Goal: Task Accomplishment & Management: Use online tool/utility

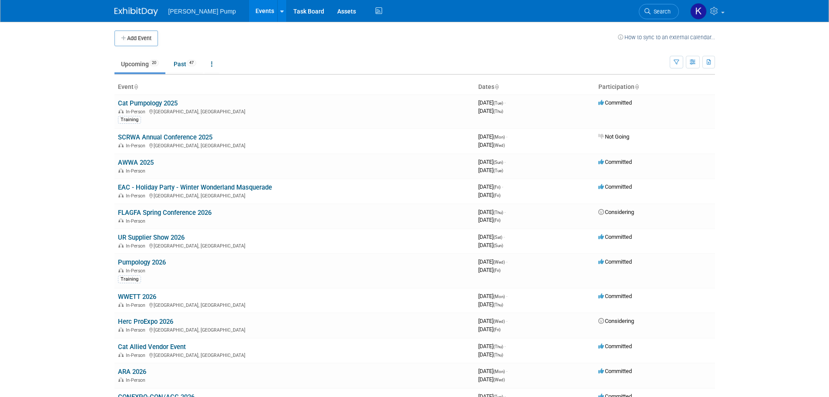
click at [186, 186] on link "EAC - Holiday Party - Winter Wonderland Masquerade" at bounding box center [195, 187] width 154 height 8
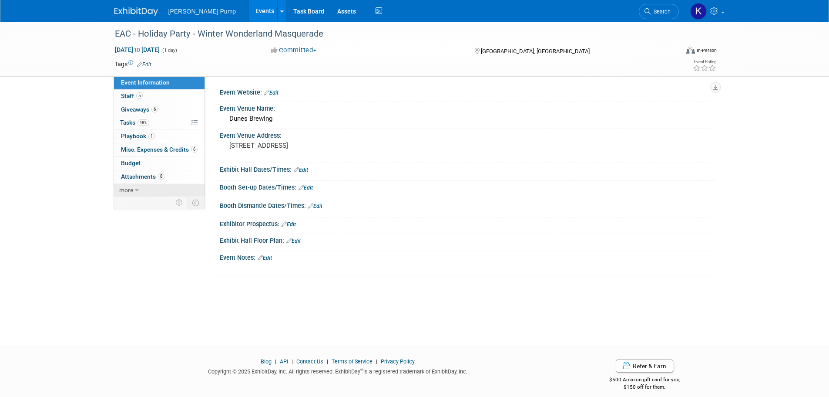
click at [130, 189] on span "more" at bounding box center [126, 189] width 14 height 7
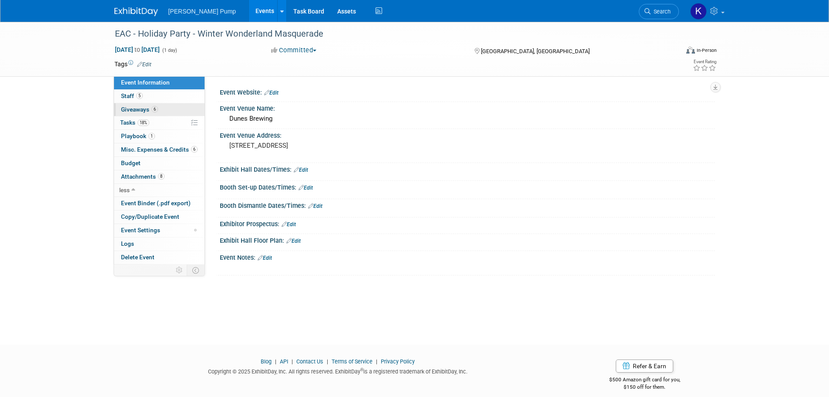
click at [130, 111] on span "Giveaways 6" at bounding box center [139, 109] width 37 height 7
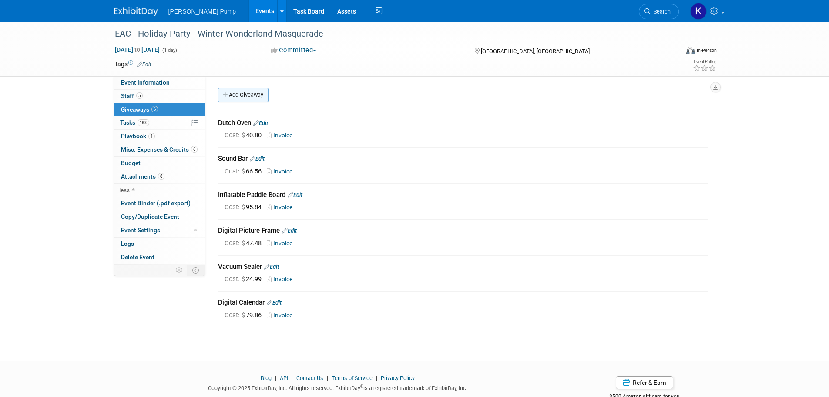
click at [242, 98] on link "Add Giveaway" at bounding box center [243, 95] width 51 height 14
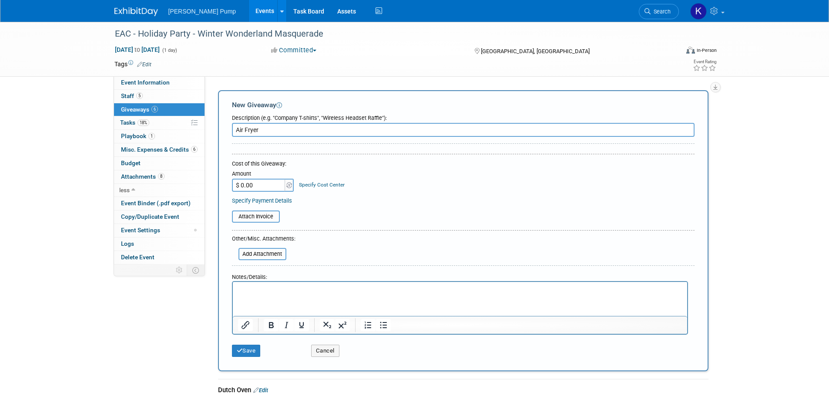
type input "Air Fryer"
click at [256, 219] on input "file" at bounding box center [227, 216] width 104 height 10
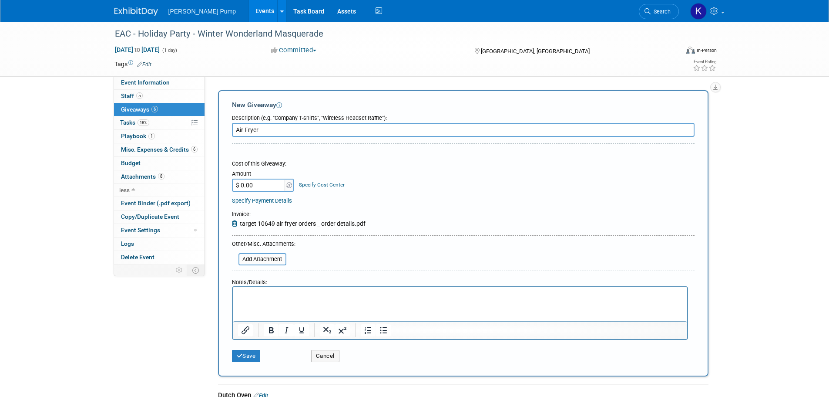
click at [252, 183] on input "$ 0.00" at bounding box center [259, 184] width 54 height 13
type input "$ 106.49"
click at [244, 354] on button "Save" at bounding box center [246, 356] width 29 height 12
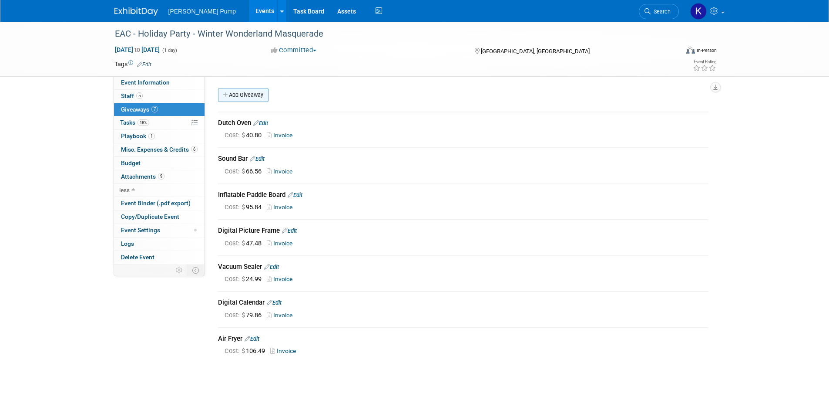
click at [257, 97] on link "Add Giveaway" at bounding box center [243, 95] width 51 height 14
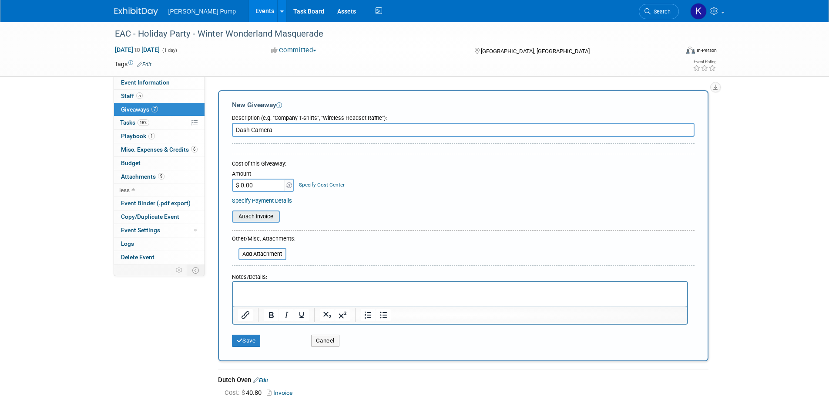
type input "Dash Camera"
click at [249, 212] on input "file" at bounding box center [227, 216] width 104 height 10
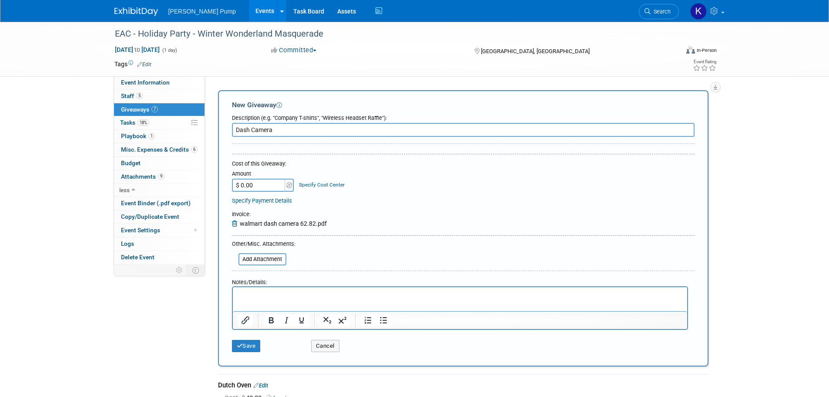
click at [261, 185] on input "$ 0.00" at bounding box center [259, 184] width 54 height 13
type input "$ 62.82"
click at [251, 341] on button "Save" at bounding box center [246, 346] width 29 height 12
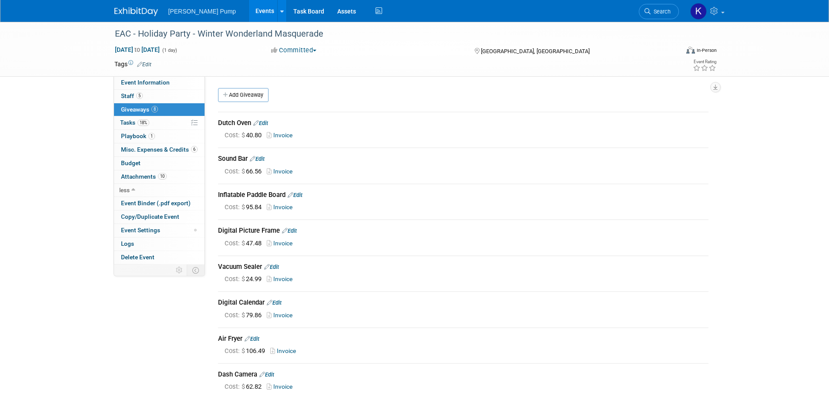
click at [233, 98] on link "Add Giveaway" at bounding box center [243, 95] width 51 height 14
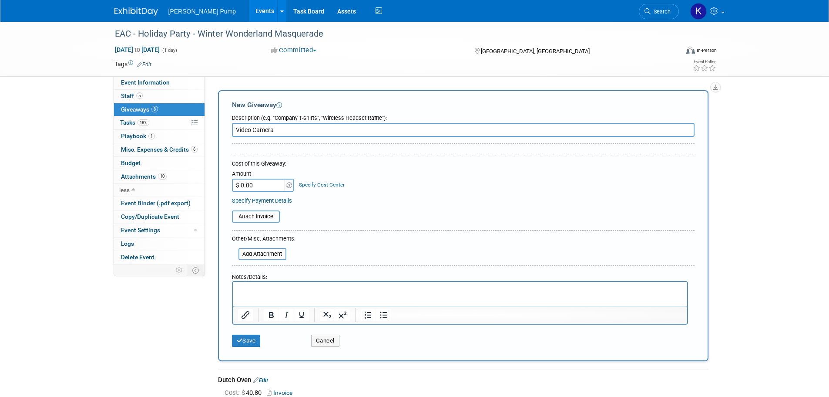
type input "Video Camera"
click at [269, 186] on input "$ 0.00" at bounding box center [259, 184] width 54 height 13
type input "$ 70.99"
click at [258, 215] on input "file" at bounding box center [227, 216] width 104 height 10
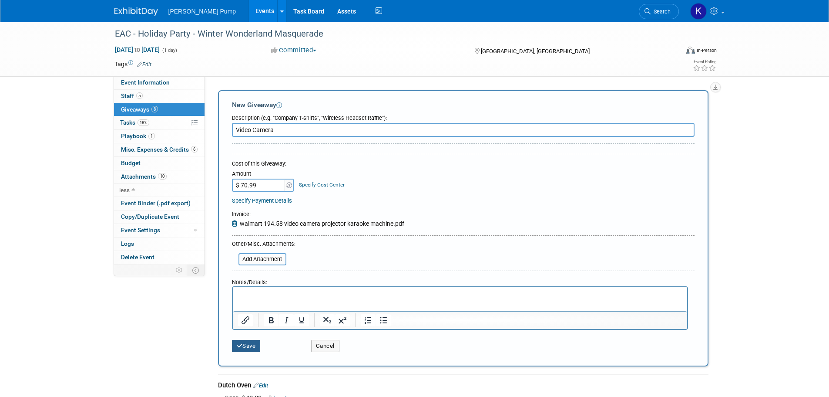
click at [246, 351] on button "Save" at bounding box center [246, 346] width 29 height 12
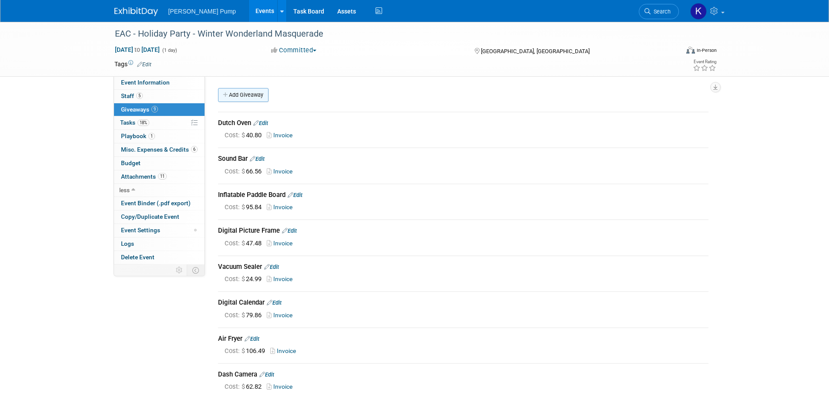
click at [243, 94] on link "Add Giveaway" at bounding box center [243, 95] width 51 height 14
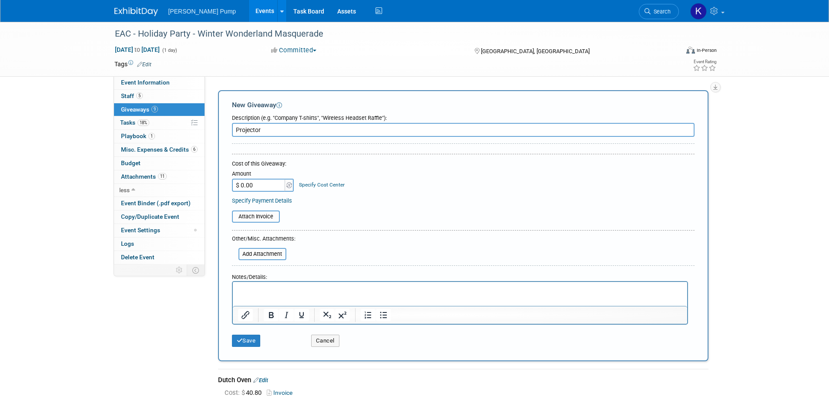
type input "Projector"
click at [264, 185] on input "$ 0.00" at bounding box center [259, 184] width 54 height 13
type input "$ 46.42"
click at [256, 218] on input "file" at bounding box center [227, 216] width 104 height 10
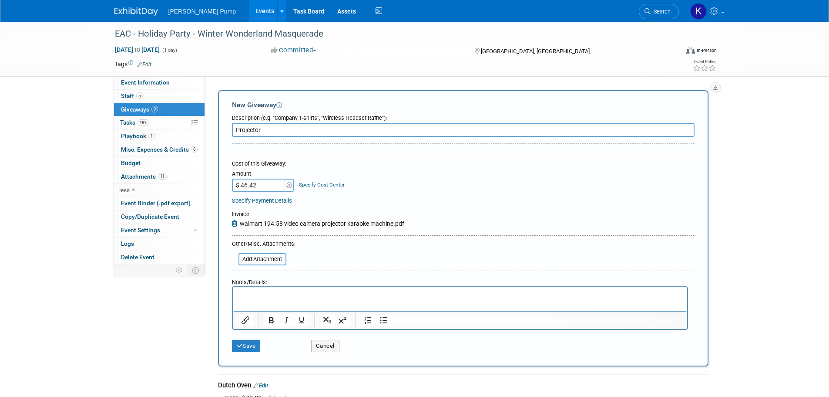
click at [245, 330] on div "Save Cancel" at bounding box center [463, 343] width 463 height 27
click at [248, 344] on button "Save" at bounding box center [246, 346] width 29 height 12
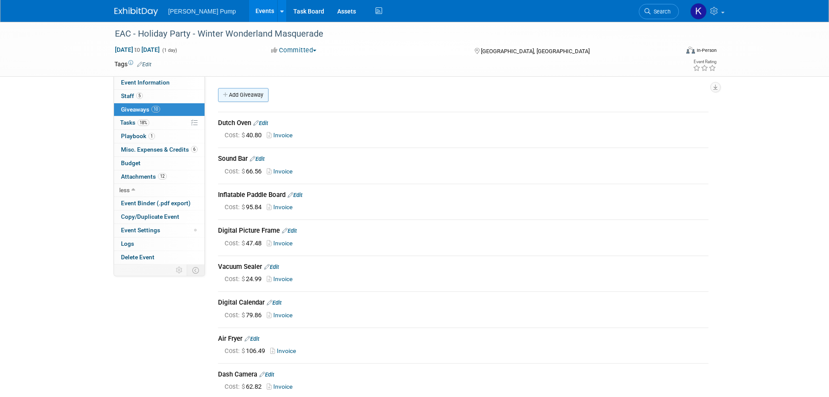
click at [236, 96] on link "Add Giveaway" at bounding box center [243, 95] width 51 height 14
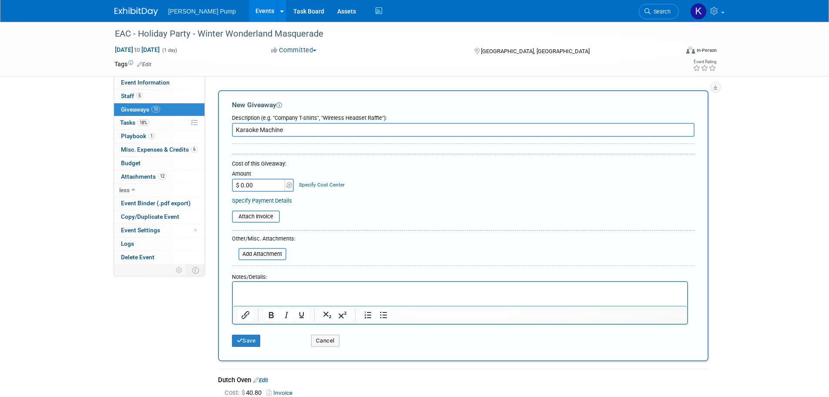
type input "Karaoke Machine"
click at [250, 189] on input "$ 0.00" at bounding box center [259, 184] width 54 height 13
type input "$ 64.99"
click at [265, 222] on div "Attach Invoice" at bounding box center [256, 216] width 48 height 12
click at [261, 218] on input "file" at bounding box center [227, 216] width 104 height 10
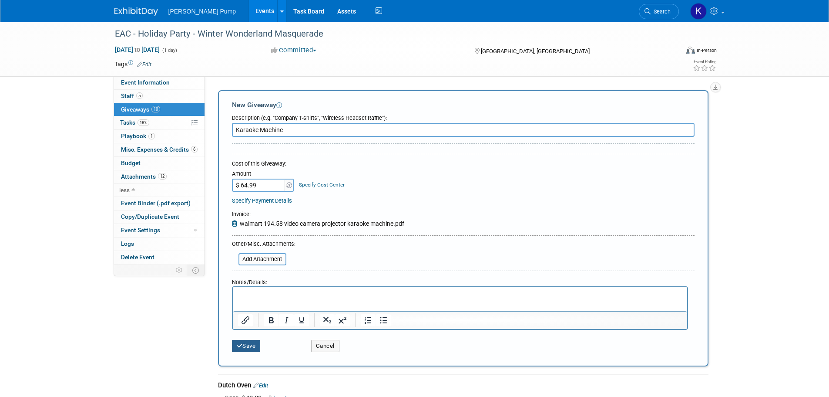
click at [247, 350] on button "Save" at bounding box center [246, 346] width 29 height 12
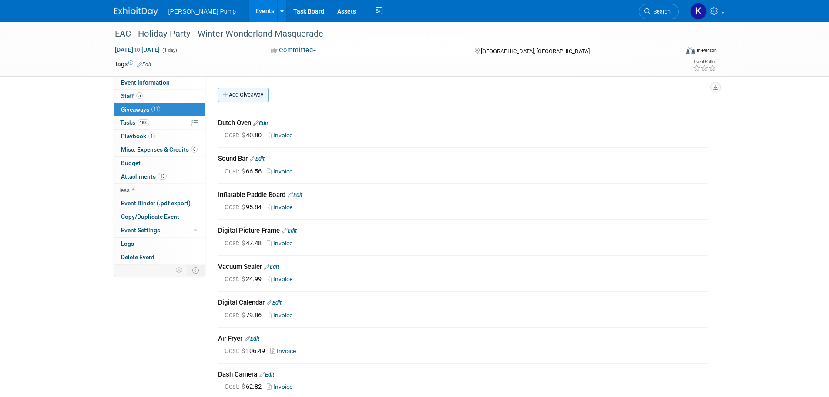
click at [240, 92] on link "Add Giveaway" at bounding box center [243, 95] width 51 height 14
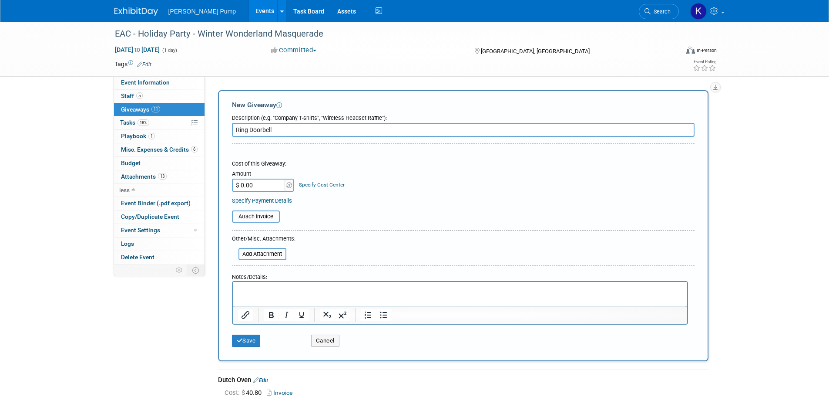
type input "Ring Doorbell"
click at [258, 184] on input "$ 0.00" at bounding box center [259, 184] width 54 height 13
type input "$ 53.24"
click at [261, 213] on input "file" at bounding box center [227, 216] width 104 height 10
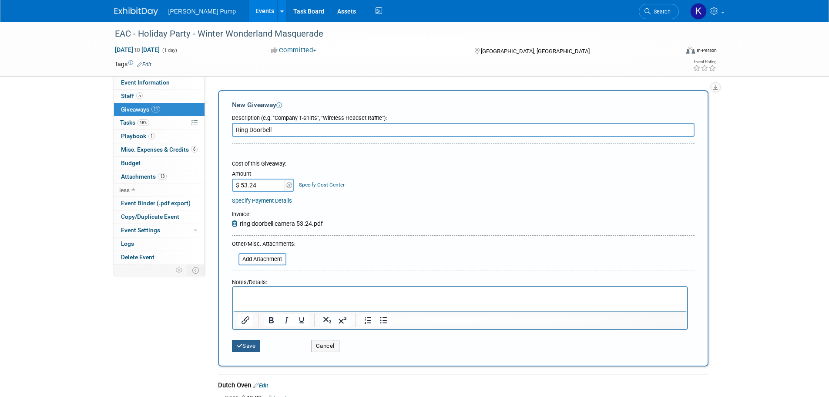
click at [253, 343] on button "Save" at bounding box center [246, 346] width 29 height 12
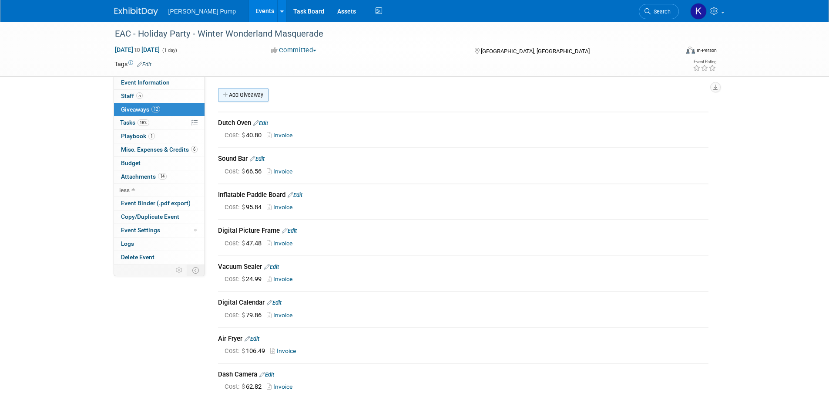
click at [254, 98] on link "Add Giveaway" at bounding box center [243, 95] width 51 height 14
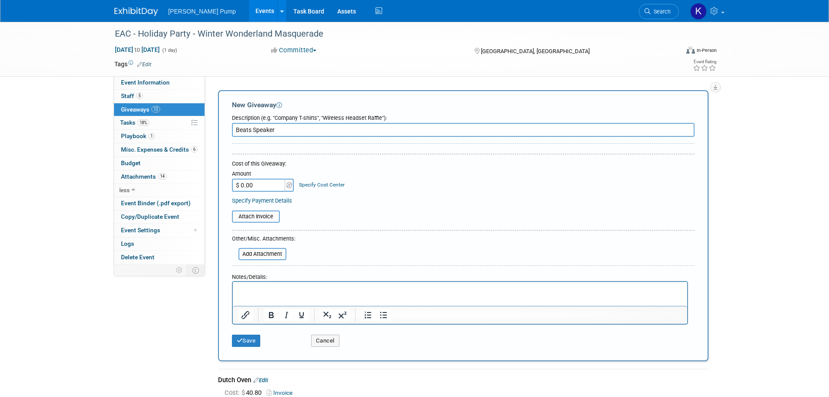
type input "Beats Speaker"
click at [258, 185] on input "$ 0.00" at bounding box center [259, 184] width 54 height 13
type input "$ 53.24"
click at [247, 220] on input "file" at bounding box center [227, 216] width 104 height 10
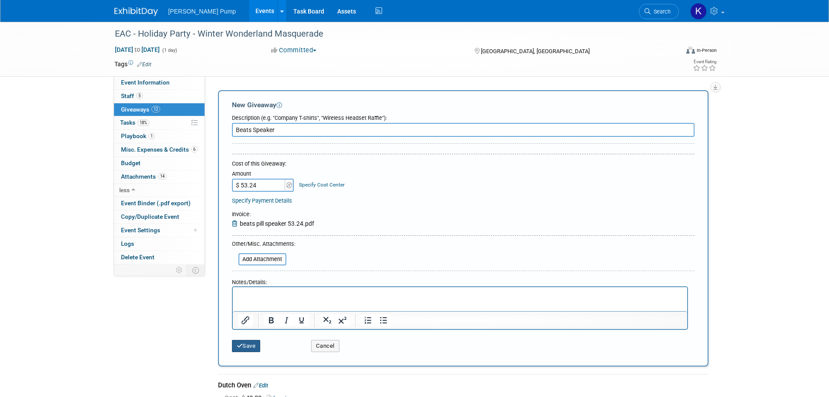
click at [248, 350] on button "Save" at bounding box center [246, 346] width 29 height 12
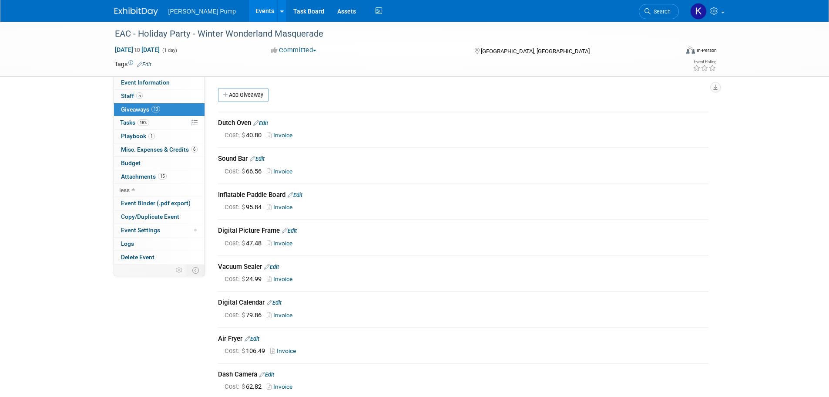
click at [208, 14] on span "[PERSON_NAME] Pump" at bounding box center [202, 11] width 68 height 7
click at [249, 10] on link "Events" at bounding box center [265, 11] width 32 height 22
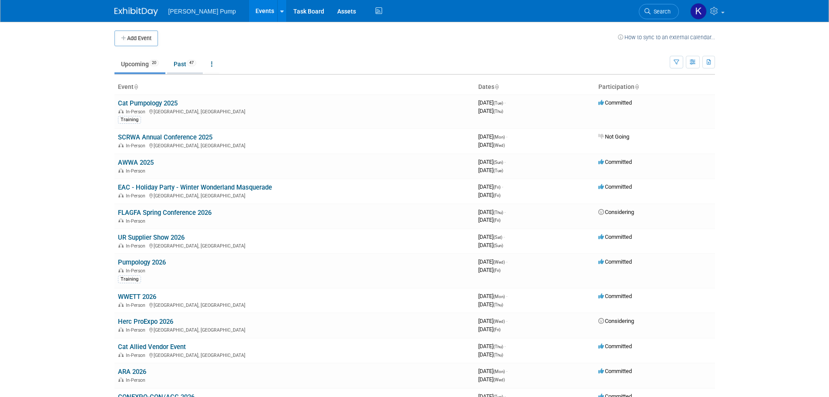
click at [191, 65] on span "47" at bounding box center [192, 63] width 10 height 7
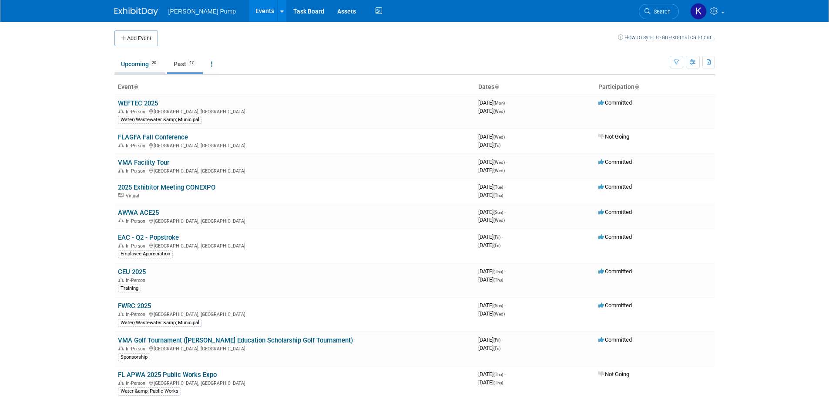
click at [142, 65] on link "Upcoming 20" at bounding box center [139, 64] width 51 height 17
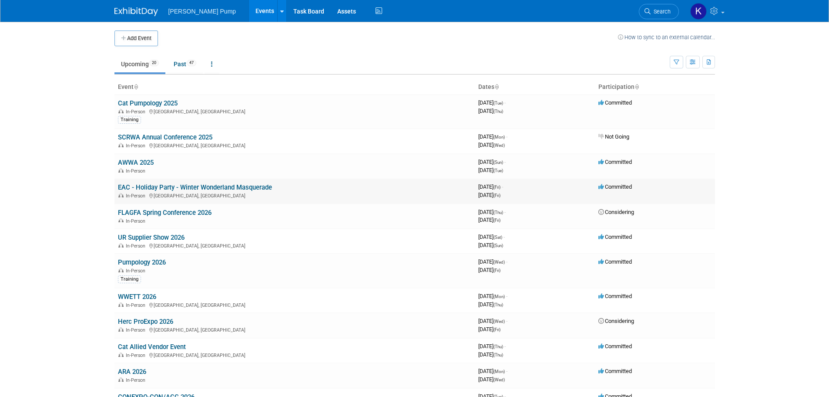
click at [189, 186] on link "EAC - Holiday Party - Winter Wonderland Masquerade" at bounding box center [195, 187] width 154 height 8
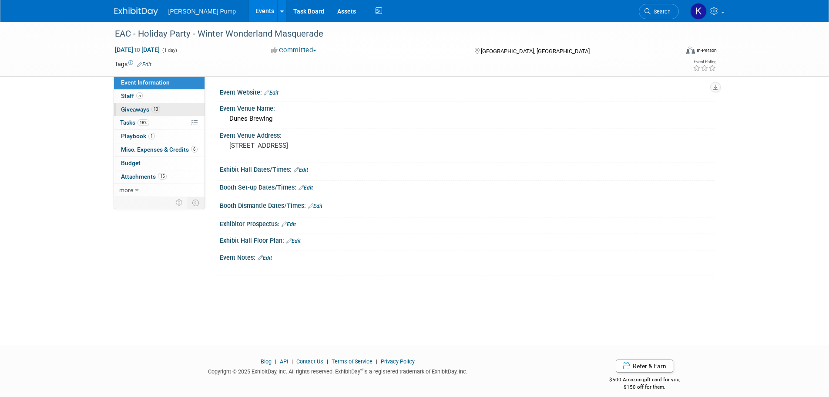
click at [140, 109] on span "Giveaways 13" at bounding box center [140, 109] width 39 height 7
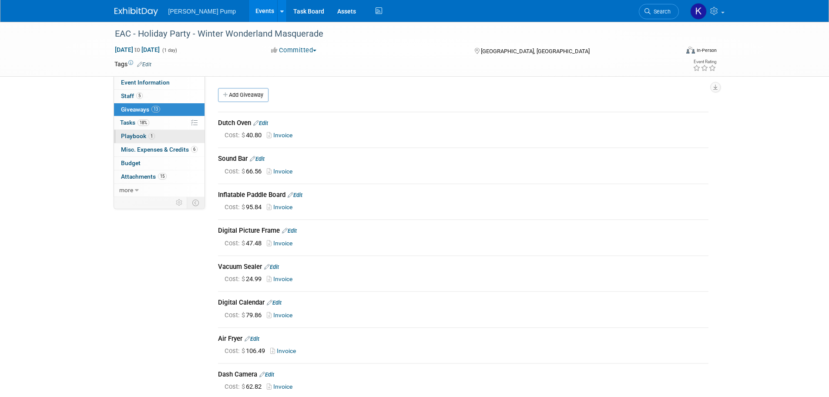
click at [155, 142] on link "1 Playbook 1" at bounding box center [159, 136] width 91 height 13
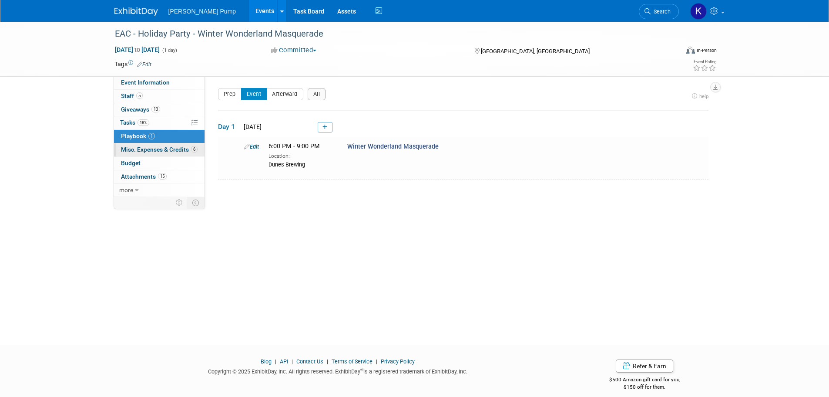
click at [155, 151] on span "Misc. Expenses & Credits 6" at bounding box center [159, 149] width 77 height 7
